Goal: Task Accomplishment & Management: Manage account settings

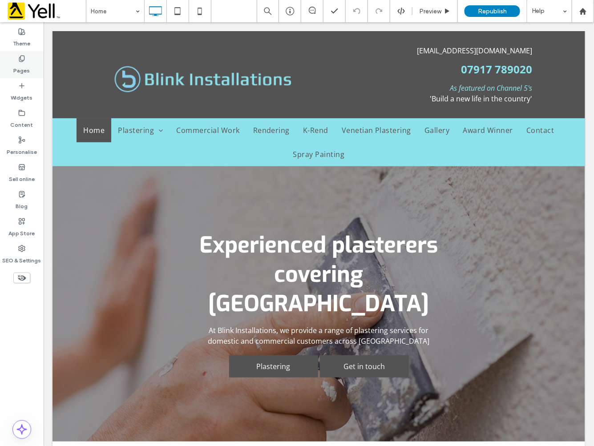
drag, startPoint x: 22, startPoint y: 67, endPoint x: 74, endPoint y: 272, distance: 211.9
click at [23, 67] on label "Pages" at bounding box center [22, 68] width 16 height 12
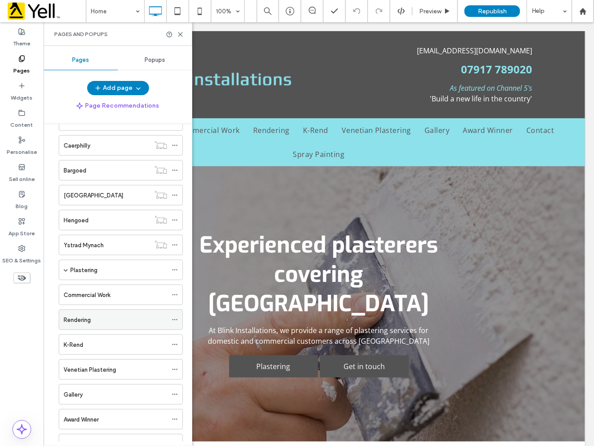
scroll to position [165, 0]
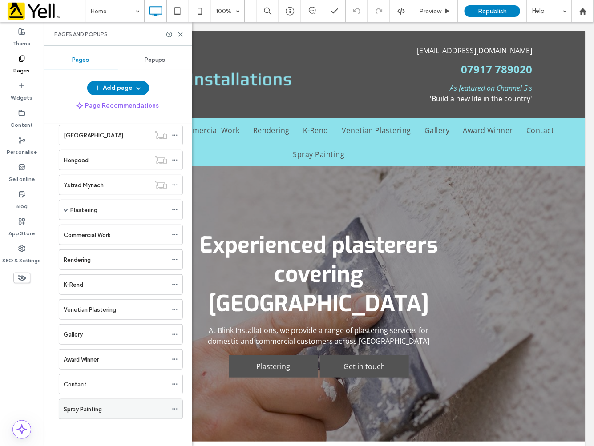
click at [175, 406] on icon at bounding box center [175, 409] width 6 height 6
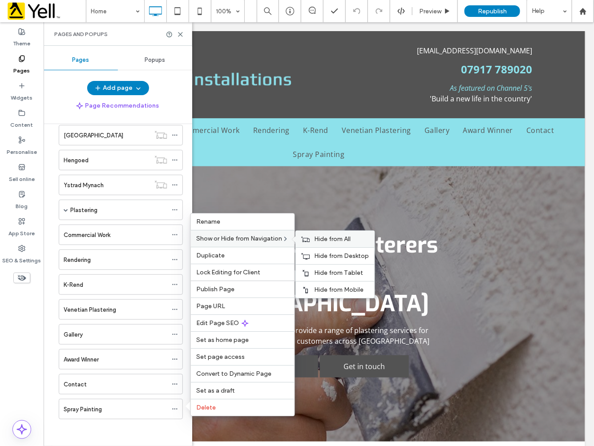
click at [343, 237] on span "Hide from All" at bounding box center [332, 239] width 36 height 8
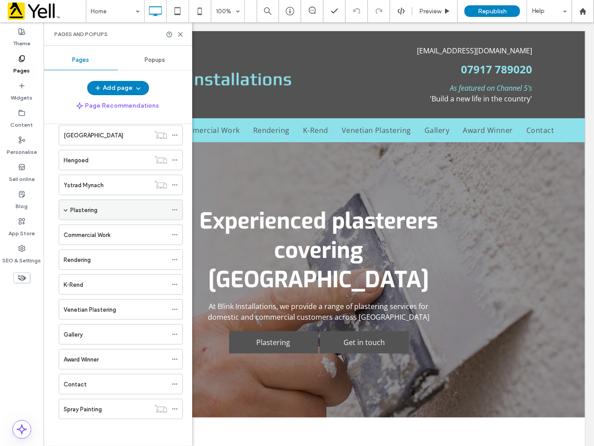
click at [65, 209] on span at bounding box center [66, 210] width 4 height 4
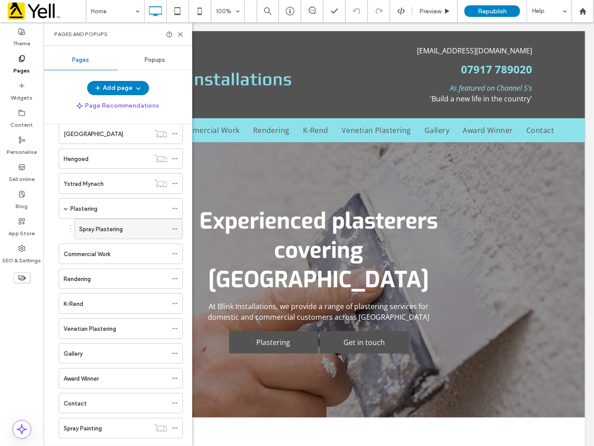
click at [177, 229] on icon at bounding box center [175, 229] width 6 height 6
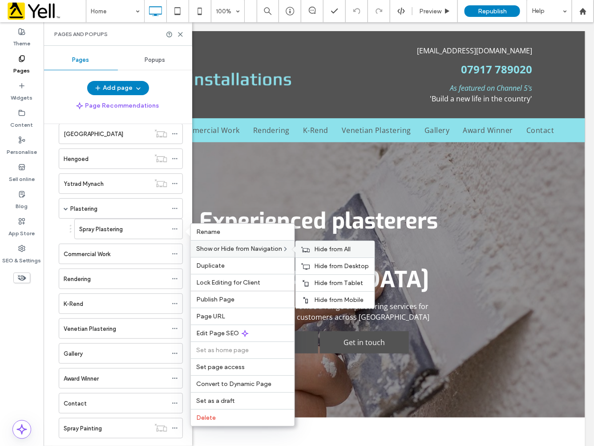
click at [327, 253] on div "Hide from All" at bounding box center [335, 249] width 79 height 16
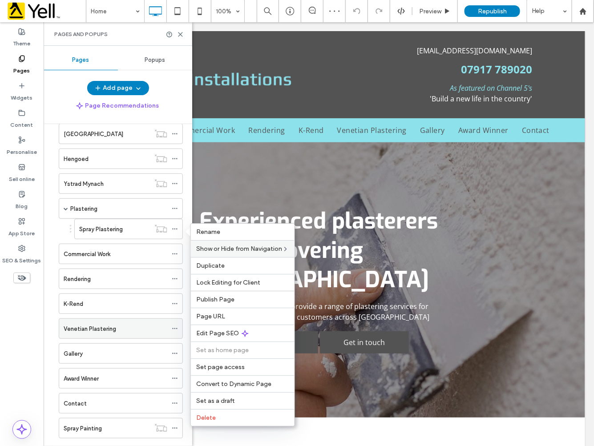
click at [175, 327] on icon at bounding box center [175, 328] width 6 height 6
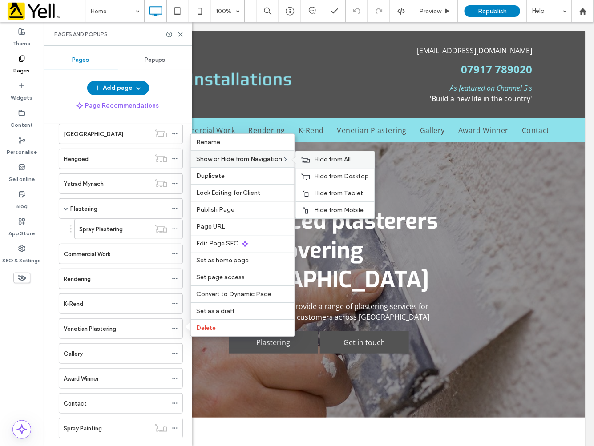
click at [322, 161] on span "Hide from All" at bounding box center [332, 160] width 36 height 8
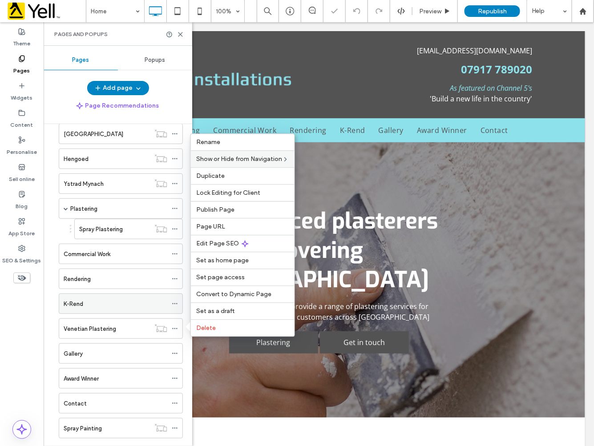
click at [178, 305] on icon at bounding box center [175, 304] width 6 height 6
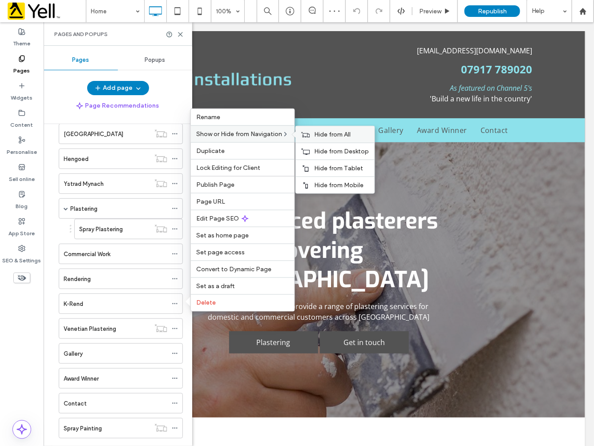
click at [312, 139] on div "Hide from All" at bounding box center [335, 134] width 79 height 16
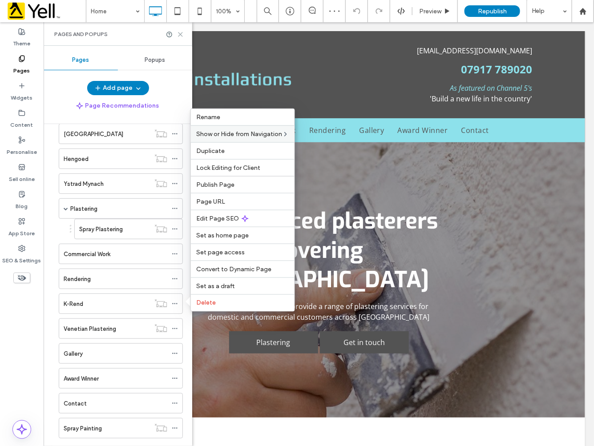
click at [177, 32] on icon at bounding box center [180, 34] width 7 height 7
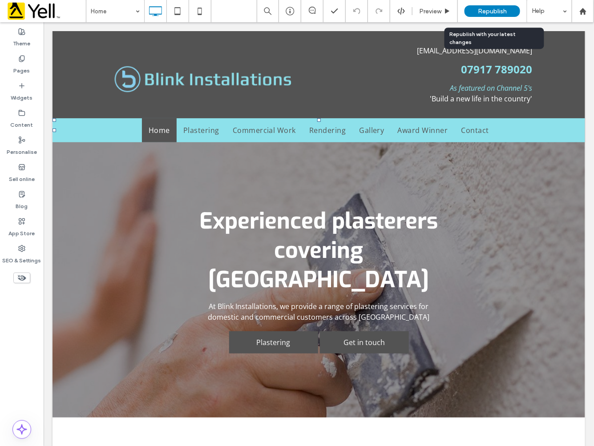
click at [489, 15] on div "Republish" at bounding box center [492, 11] width 56 height 12
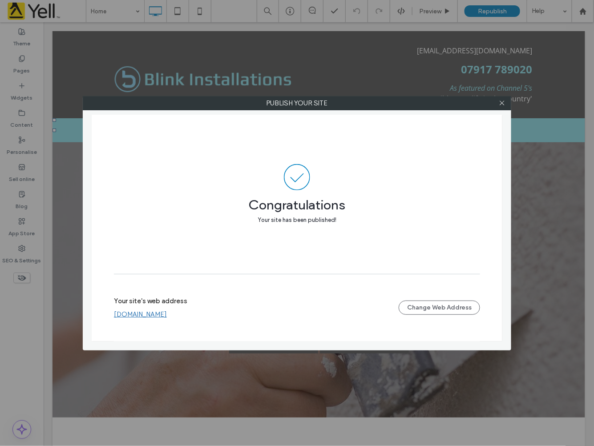
click at [167, 315] on link "[DOMAIN_NAME]" at bounding box center [140, 314] width 53 height 8
click at [502, 105] on icon at bounding box center [501, 103] width 7 height 7
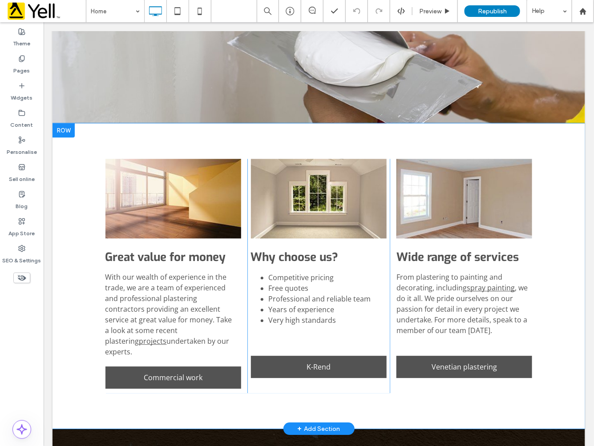
scroll to position [642, 0]
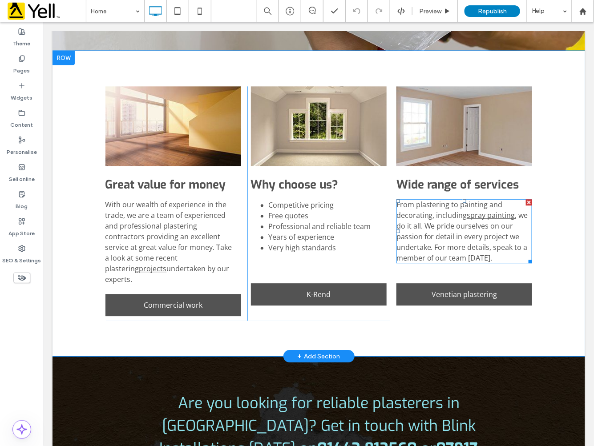
click at [495, 199] on div "From plastering to painting and decorating, including spray painting , we do it…" at bounding box center [464, 231] width 136 height 64
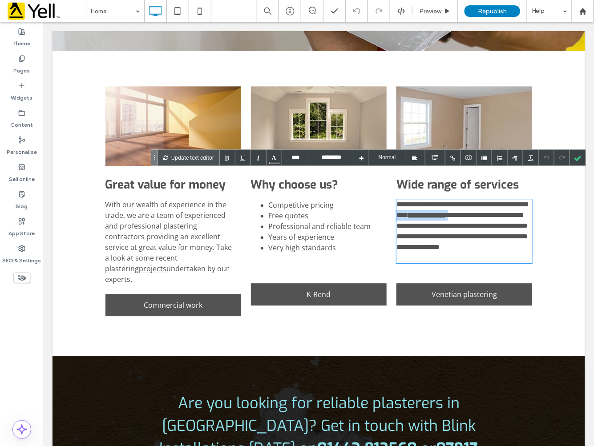
drag, startPoint x: 512, startPoint y: 187, endPoint x: 451, endPoint y: 185, distance: 60.5
click at [451, 199] on div "**********" at bounding box center [464, 231] width 136 height 64
drag, startPoint x: 419, startPoint y: 194, endPoint x: 428, endPoint y: 187, distance: 11.7
click at [428, 199] on div "**********" at bounding box center [464, 231] width 136 height 64
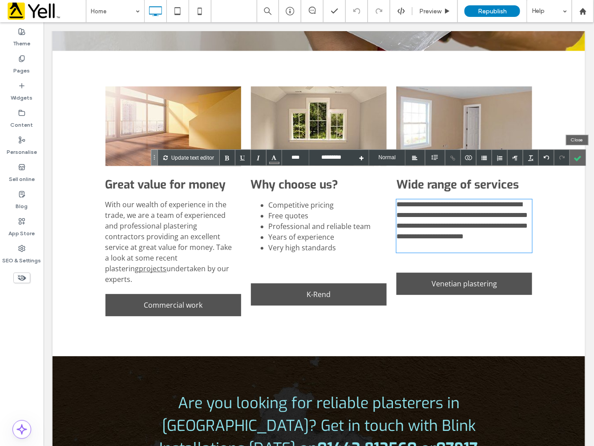
click at [577, 161] on div at bounding box center [578, 158] width 16 height 16
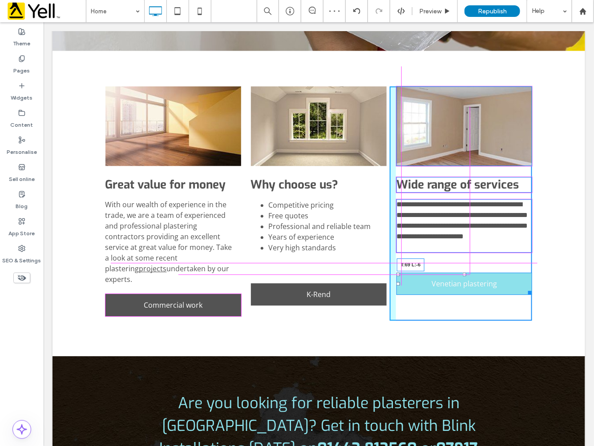
drag, startPoint x: 393, startPoint y: 245, endPoint x: 345, endPoint y: 292, distance: 66.3
click at [393, 257] on div "**********" at bounding box center [460, 203] width 142 height 234
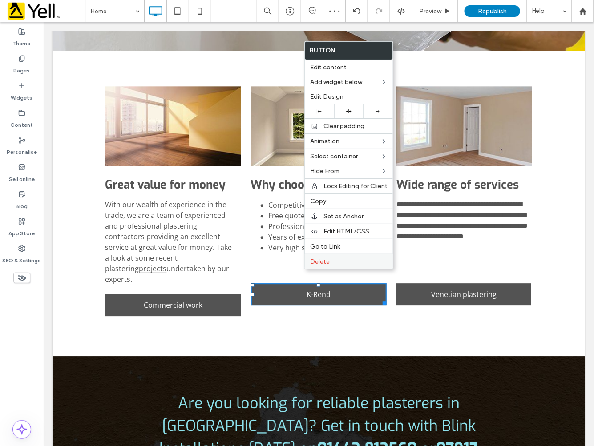
click at [317, 261] on span "Delete" at bounding box center [320, 262] width 20 height 8
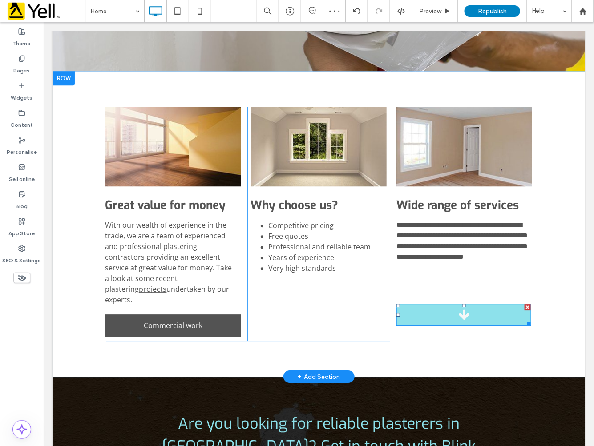
scroll to position [663, 0]
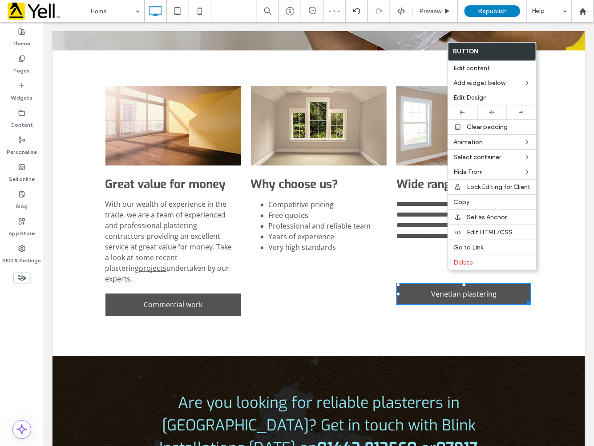
drag, startPoint x: 456, startPoint y: 260, endPoint x: 365, endPoint y: 274, distance: 92.8
click at [456, 259] on span "Delete" at bounding box center [463, 263] width 20 height 8
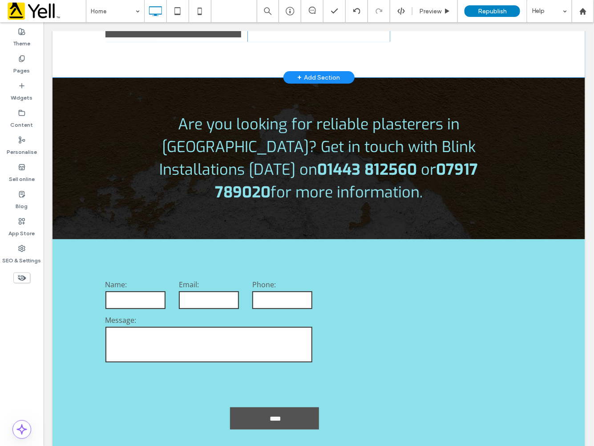
scroll to position [737, 0]
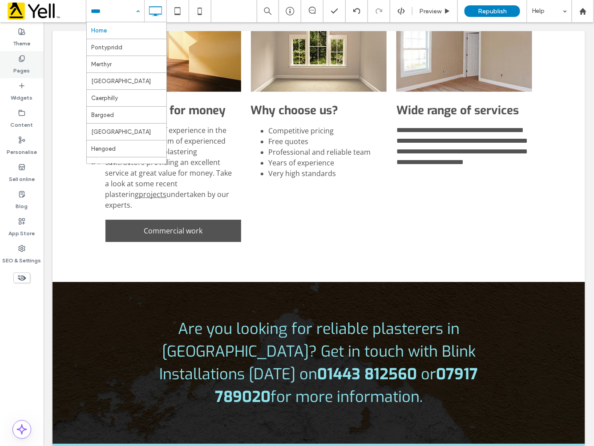
click at [20, 68] on label "Pages" at bounding box center [22, 68] width 16 height 12
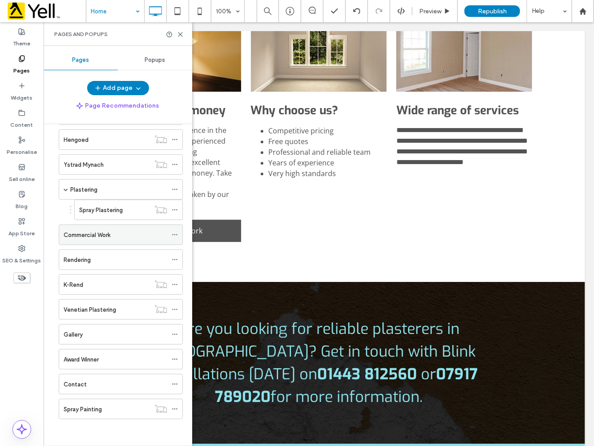
scroll to position [185, 0]
click at [114, 181] on div "Plastering" at bounding box center [118, 190] width 97 height 20
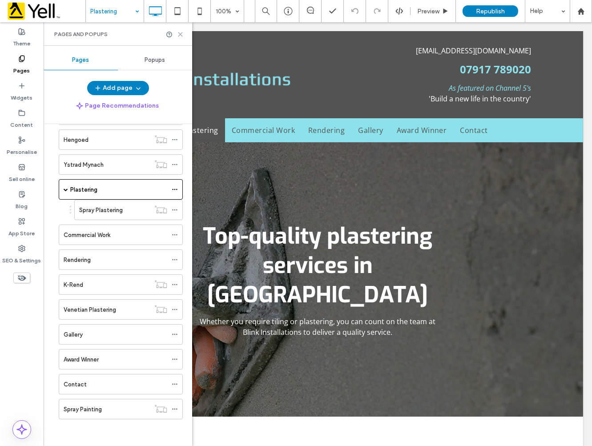
drag, startPoint x: 181, startPoint y: 33, endPoint x: 346, endPoint y: 348, distance: 355.8
click at [181, 33] on use at bounding box center [180, 34] width 4 height 4
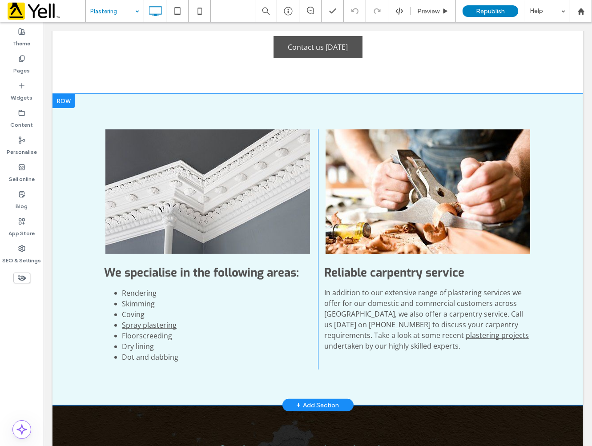
scroll to position [494, 0]
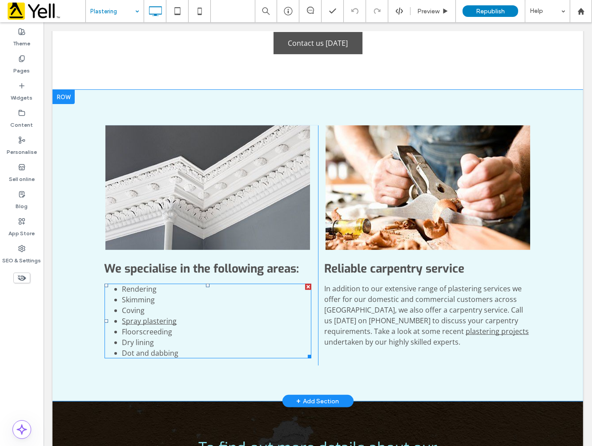
click at [179, 316] on li "Spray plastering" at bounding box center [216, 321] width 189 height 11
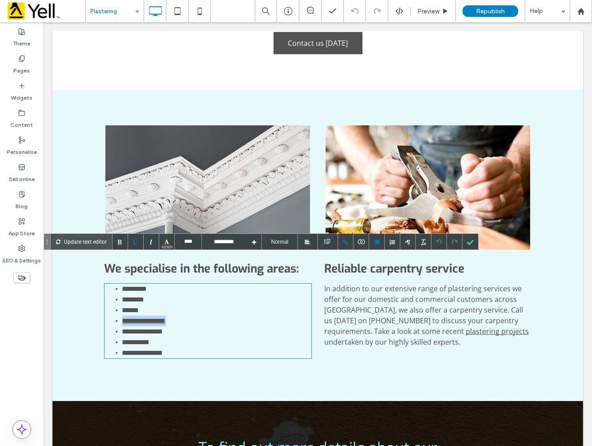
drag, startPoint x: 179, startPoint y: 290, endPoint x: 118, endPoint y: 293, distance: 60.6
click at [122, 316] on li "**********" at bounding box center [216, 321] width 189 height 11
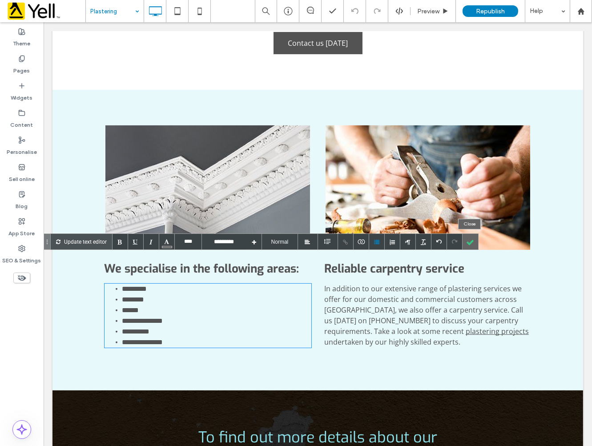
click at [471, 243] on div at bounding box center [470, 242] width 16 height 16
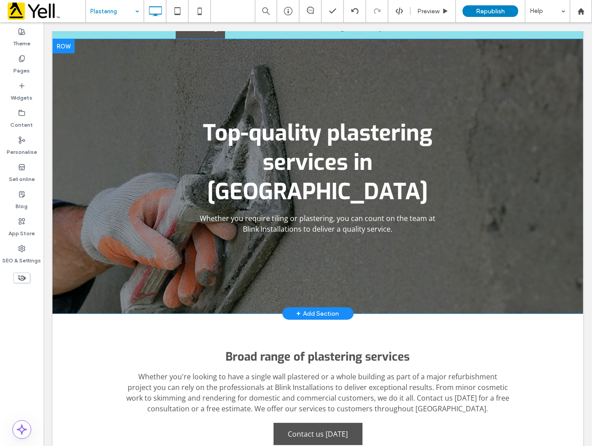
scroll to position [0, 0]
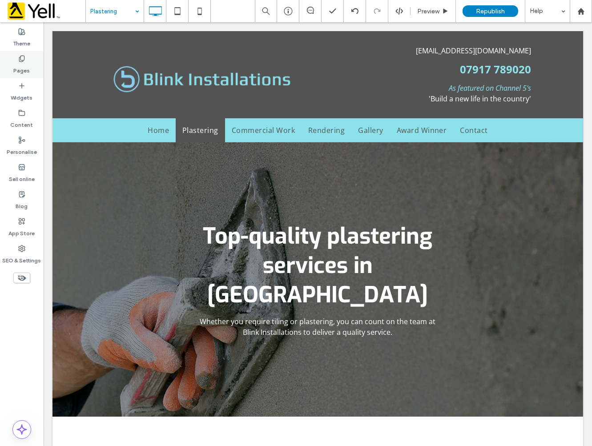
click at [25, 69] on label "Pages" at bounding box center [22, 68] width 16 height 12
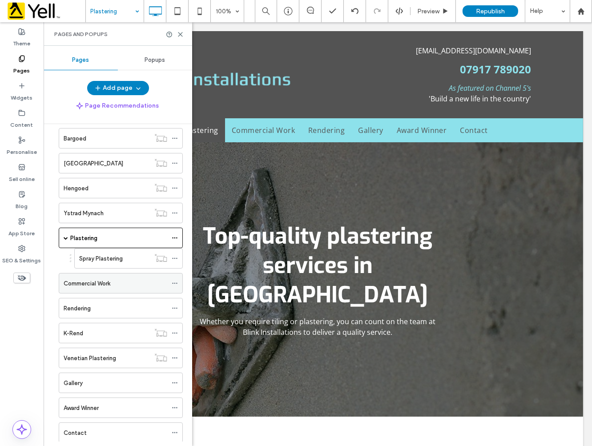
scroll to position [185, 0]
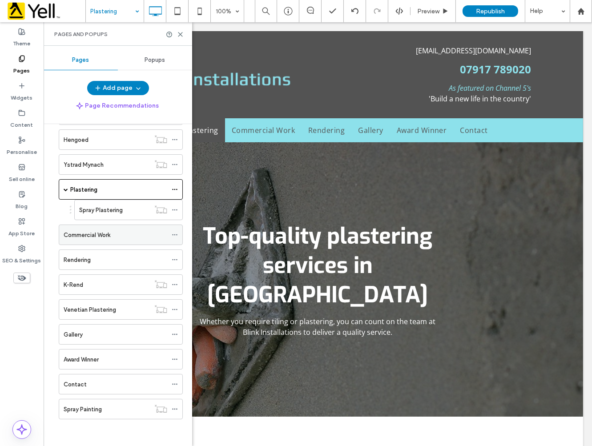
click at [131, 237] on div "Commercial Work" at bounding box center [116, 234] width 104 height 9
click at [184, 36] on div "Pages and Popups" at bounding box center [118, 34] width 148 height 24
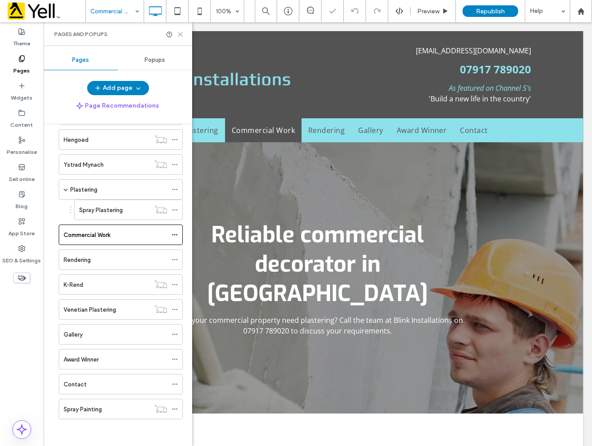
click at [180, 33] on icon at bounding box center [180, 34] width 7 height 7
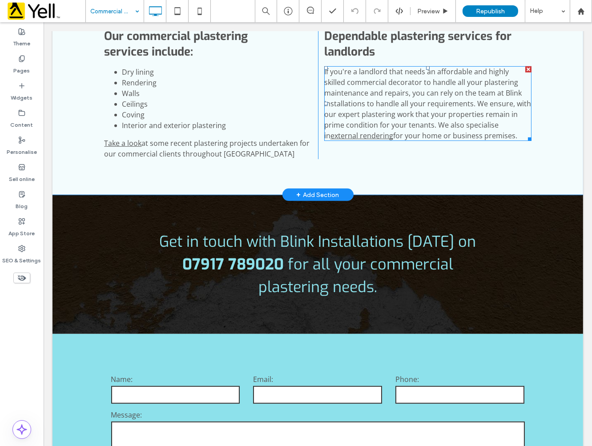
scroll to position [741, 0]
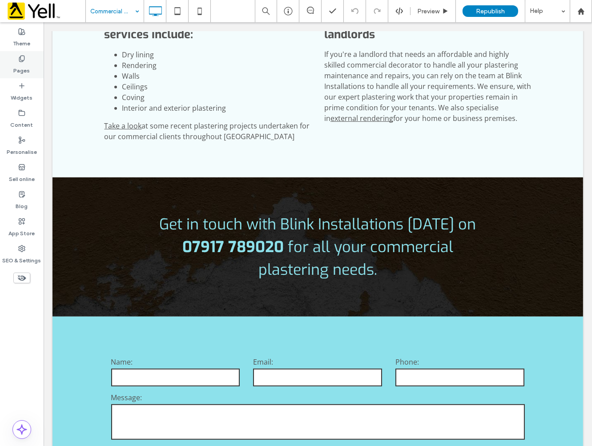
click at [25, 60] on div "Pages" at bounding box center [22, 64] width 44 height 27
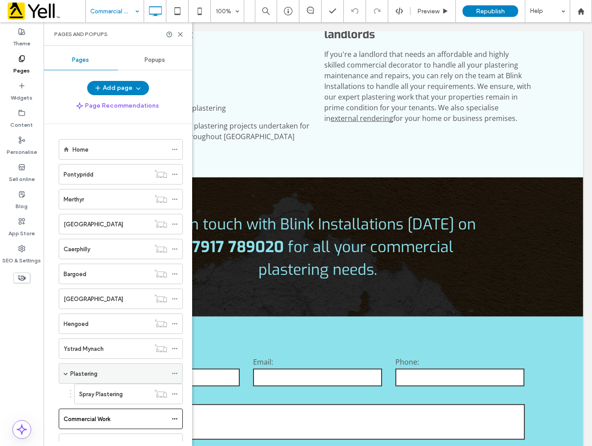
scroll to position [185, 0]
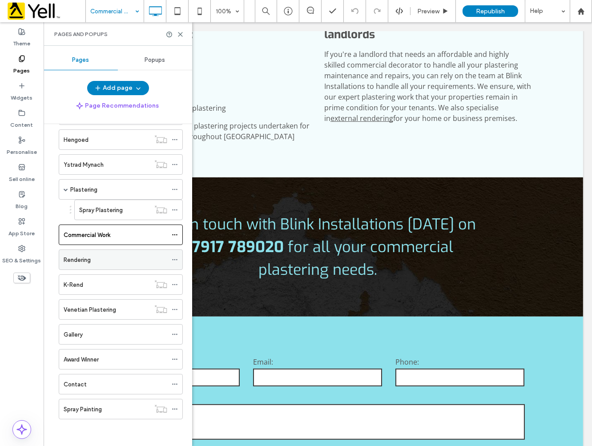
click at [111, 261] on div "Rendering" at bounding box center [116, 259] width 104 height 9
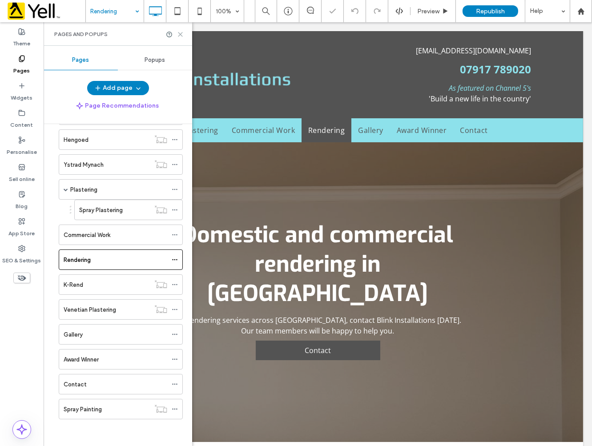
drag, startPoint x: 179, startPoint y: 34, endPoint x: 136, endPoint y: 14, distance: 47.7
click at [179, 34] on icon at bounding box center [180, 34] width 7 height 7
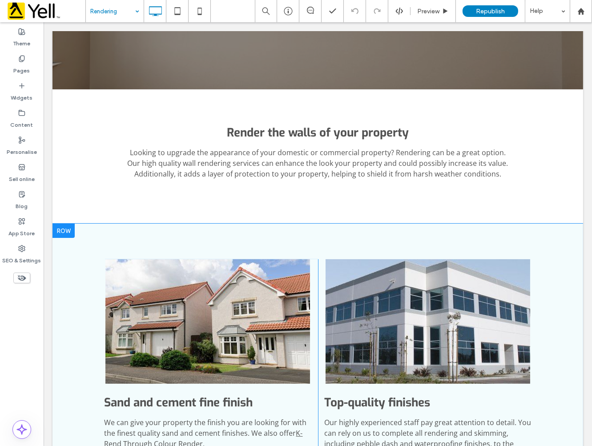
scroll to position [494, 0]
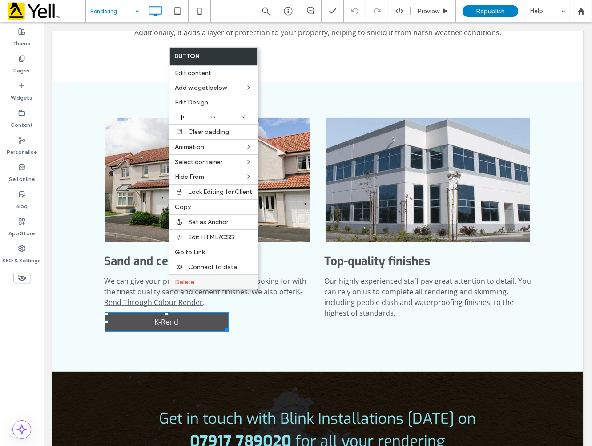
click at [190, 278] on span "Delete" at bounding box center [185, 282] width 20 height 8
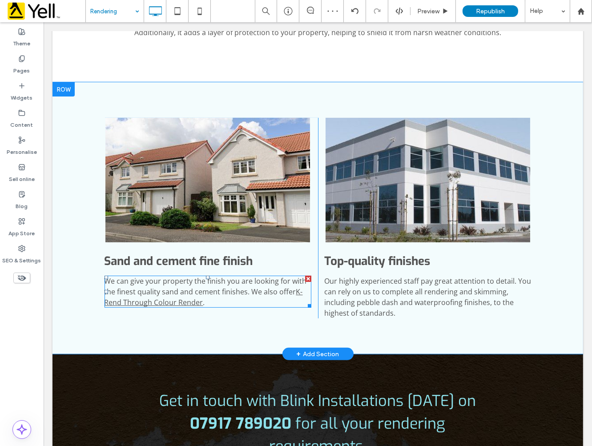
click at [256, 276] on div "We can give your property the finish you are looking for with the finest qualit…" at bounding box center [207, 292] width 207 height 32
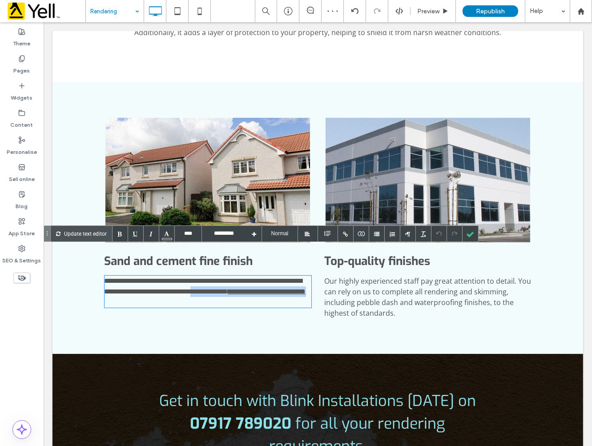
drag, startPoint x: 258, startPoint y: 272, endPoint x: 246, endPoint y: 261, distance: 16.1
click at [246, 276] on div "**********" at bounding box center [207, 292] width 207 height 32
click at [474, 236] on div at bounding box center [470, 234] width 16 height 16
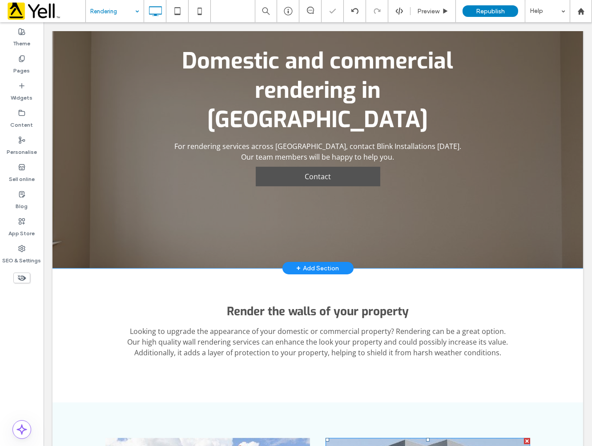
scroll to position [148, 0]
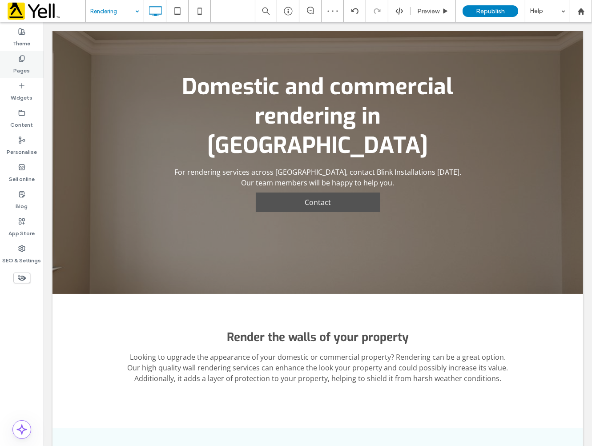
click at [27, 69] on label "Pages" at bounding box center [22, 68] width 16 height 12
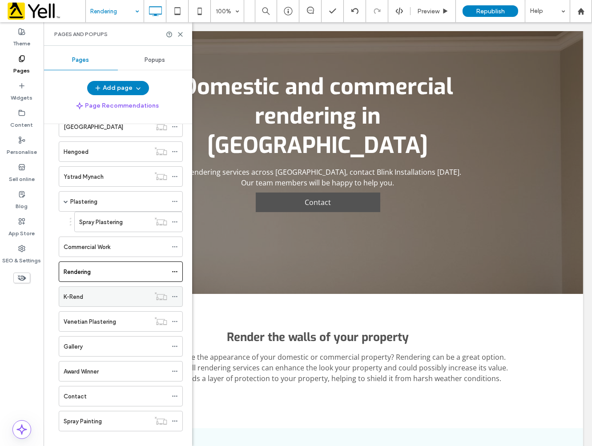
scroll to position [185, 0]
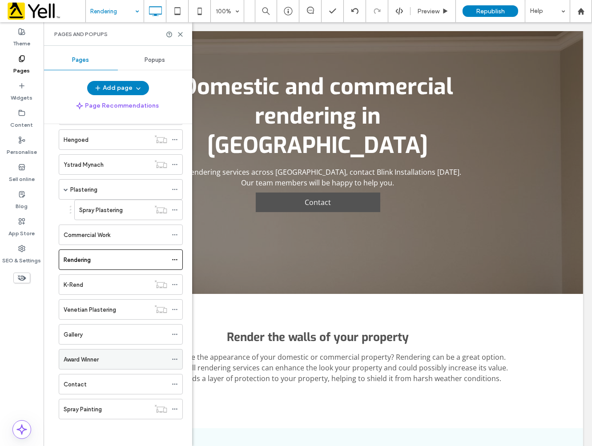
click at [92, 362] on label "Award Winner" at bounding box center [81, 360] width 35 height 16
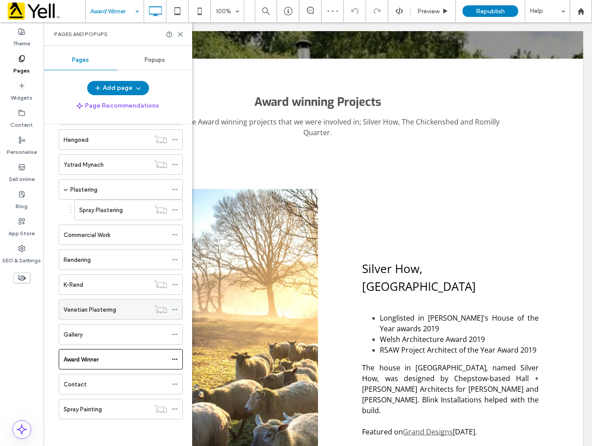
scroll to position [494, 0]
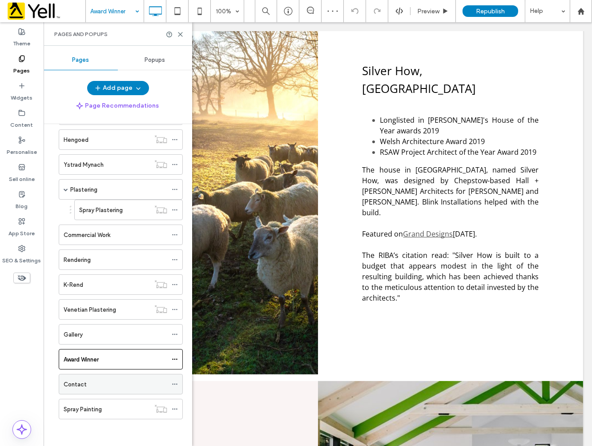
click at [125, 382] on div "Contact" at bounding box center [116, 384] width 104 height 9
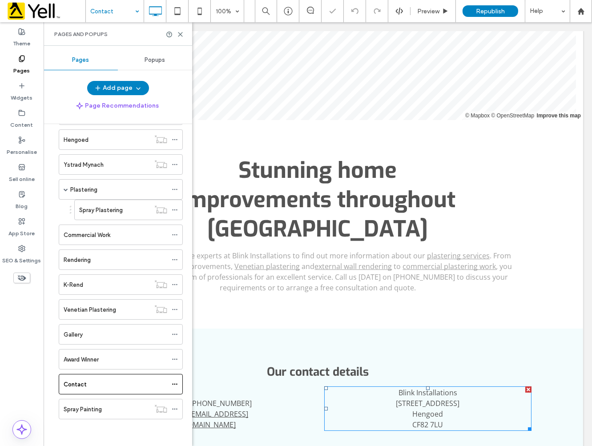
scroll to position [296, 0]
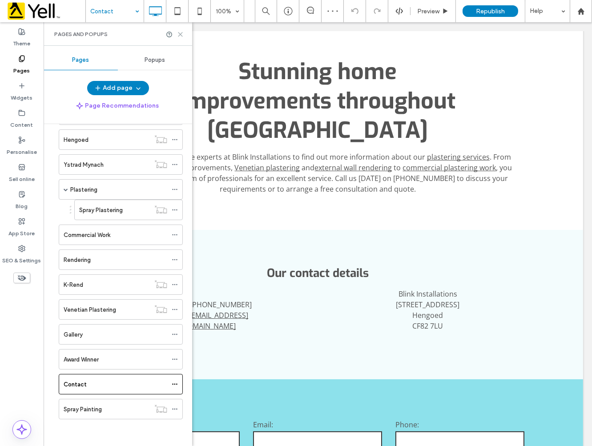
drag, startPoint x: 181, startPoint y: 34, endPoint x: 139, endPoint y: 14, distance: 47.1
click at [181, 34] on icon at bounding box center [180, 34] width 7 height 7
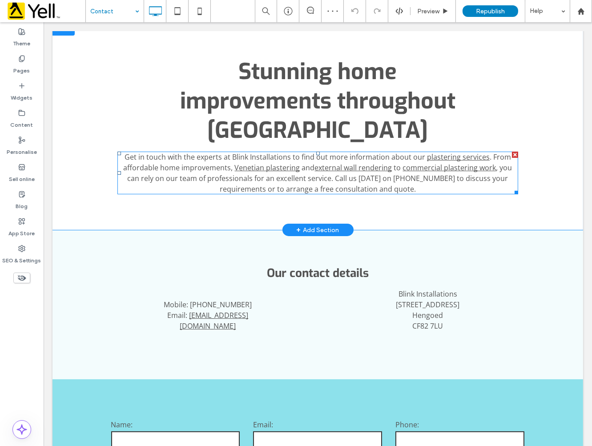
click at [386, 159] on span "Get in touch with the experts at Blink Installations to find out more informati…" at bounding box center [274, 157] width 301 height 10
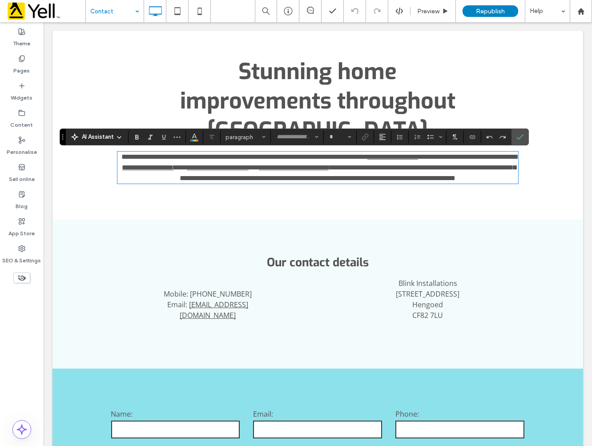
type input "*********"
type input "**"
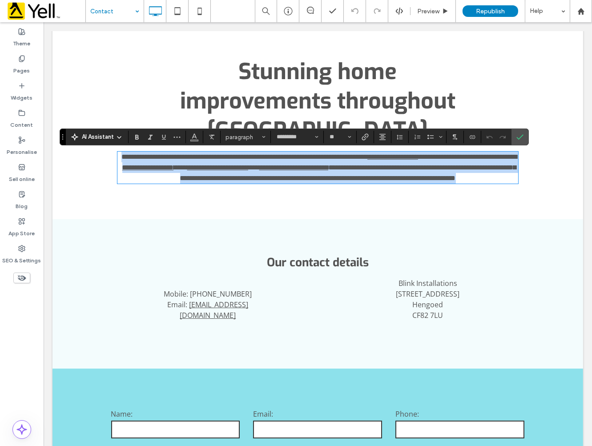
click at [478, 178] on span "**********" at bounding box center [348, 172] width 336 height 17
click at [482, 157] on span "**********" at bounding box center [466, 156] width 99 height 7
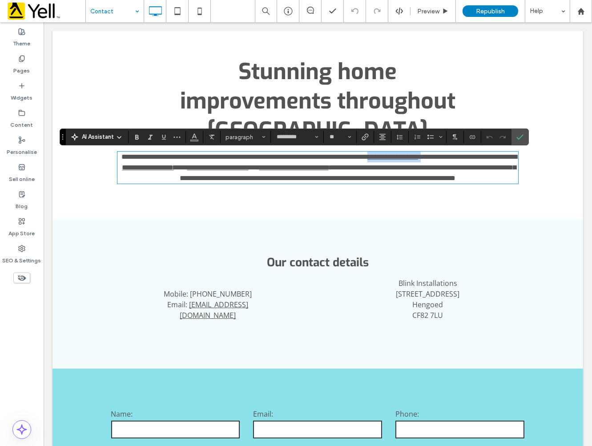
drag, startPoint x: 482, startPoint y: 157, endPoint x: 435, endPoint y: 158, distance: 47.1
click at [435, 158] on p "**********" at bounding box center [317, 168] width 401 height 32
click at [363, 136] on icon "Link" at bounding box center [364, 136] width 7 height 7
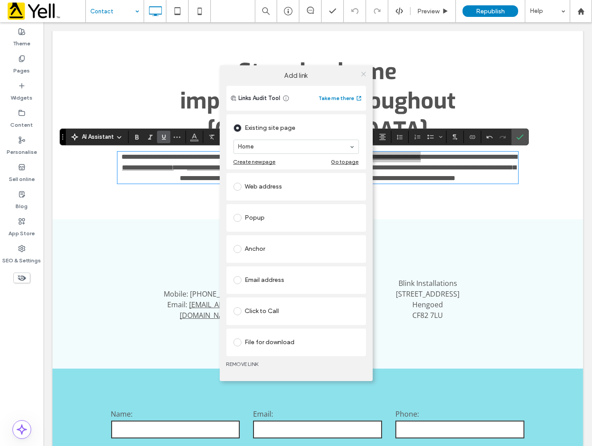
click at [362, 73] on icon at bounding box center [363, 74] width 7 height 7
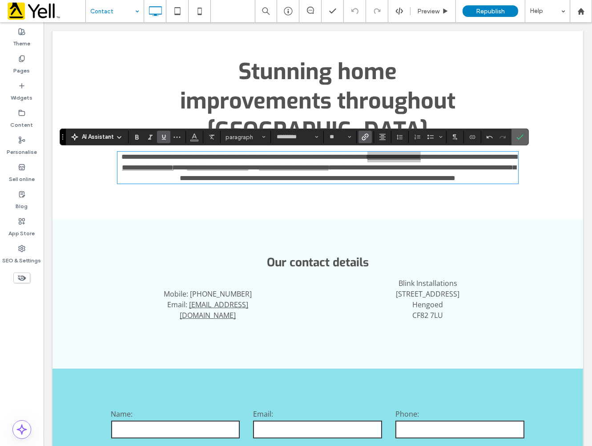
click at [518, 136] on icon "Confirm" at bounding box center [519, 136] width 7 height 7
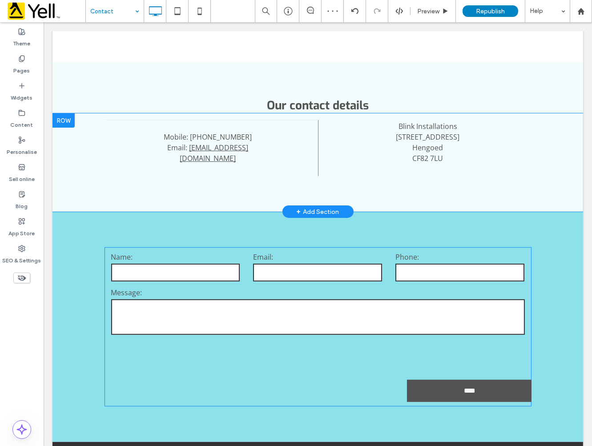
scroll to position [543, 0]
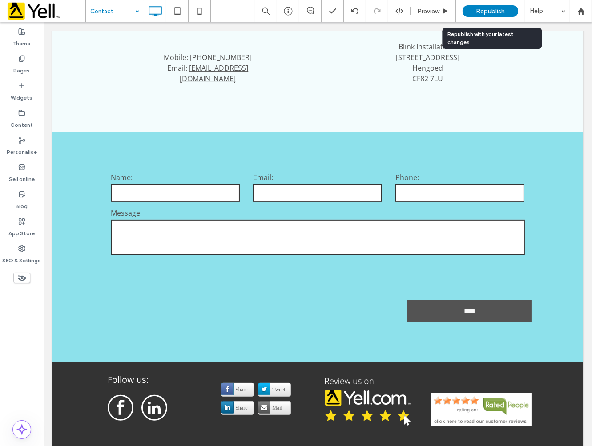
click at [496, 11] on span "Republish" at bounding box center [490, 12] width 29 height 8
